Goal: Navigation & Orientation: Go to known website

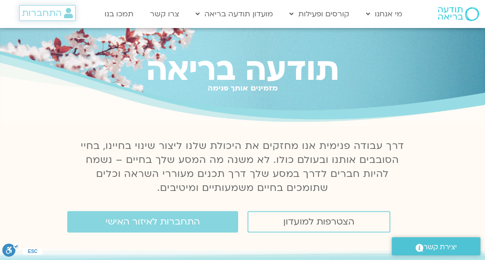
click at [50, 14] on span "התחברות" at bounding box center [42, 13] width 40 height 10
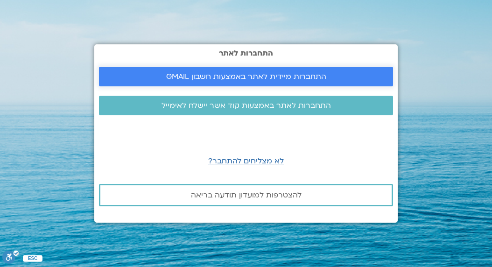
click at [202, 75] on span "התחברות מיידית לאתר באמצעות חשבון GMAIL" at bounding box center [246, 76] width 160 height 8
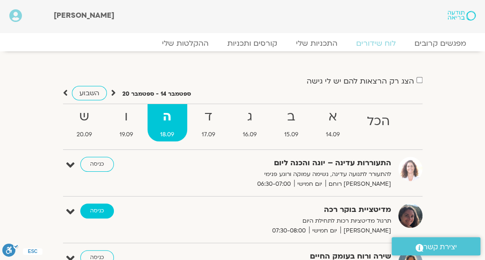
click at [102, 213] on link "כניסה" at bounding box center [97, 211] width 34 height 15
